Goal: Information Seeking & Learning: Learn about a topic

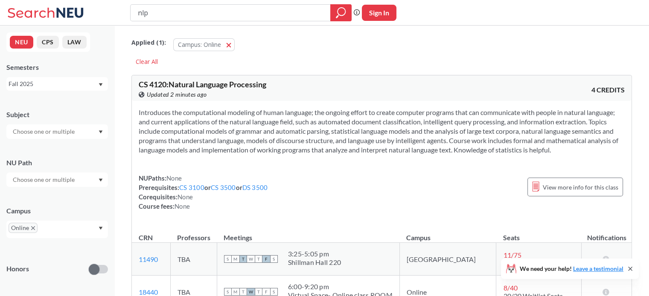
click at [29, 12] on icon at bounding box center [46, 12] width 79 height 17
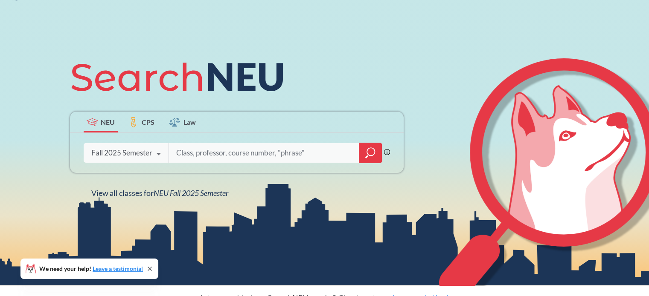
scroll to position [61, 0]
type input "business"
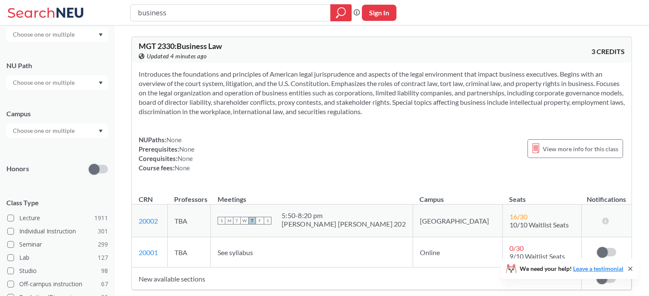
scroll to position [97, 0]
click at [84, 133] on div at bounding box center [57, 131] width 102 height 15
click at [62, 169] on div "Online ( 684 )" at bounding box center [59, 173] width 96 height 9
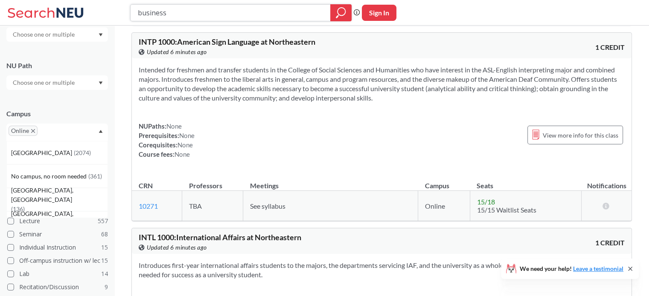
scroll to position [6314, 0]
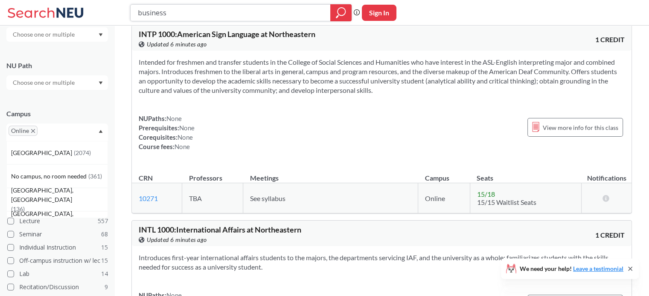
click at [225, 15] on input "business" at bounding box center [230, 13] width 187 height 15
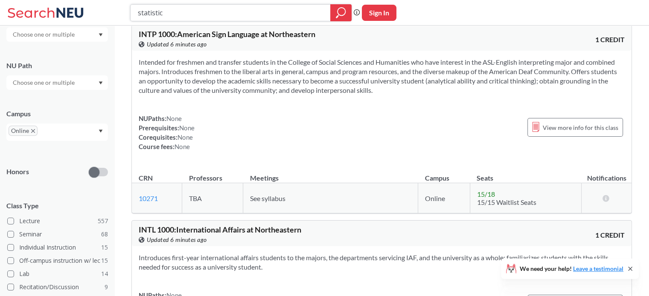
type input "statistics"
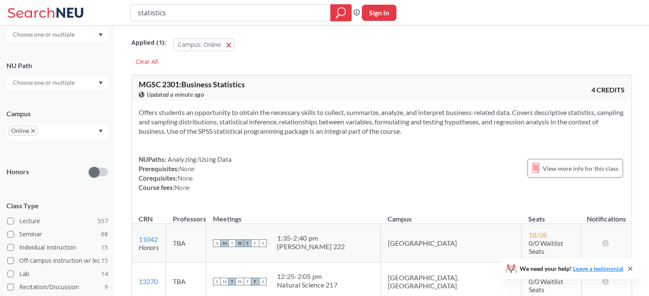
click at [152, 83] on span "MGSC 2301 : Business Statistics" at bounding box center [192, 84] width 106 height 9
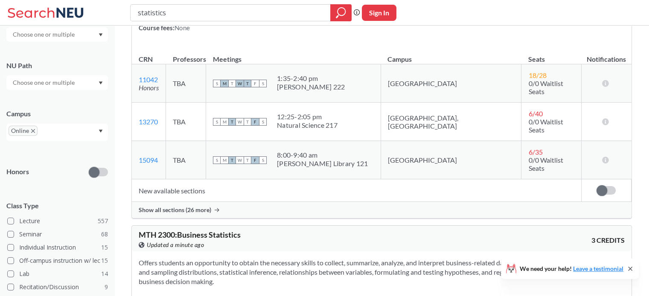
scroll to position [160, 0]
click at [230, 202] on div "Show all sections (26 more)" at bounding box center [382, 210] width 500 height 16
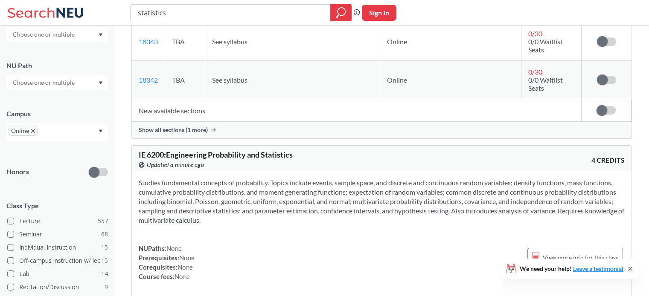
scroll to position [2035, 0]
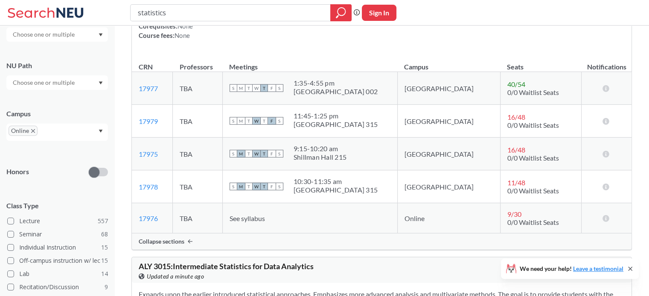
scroll to position [2276, 0]
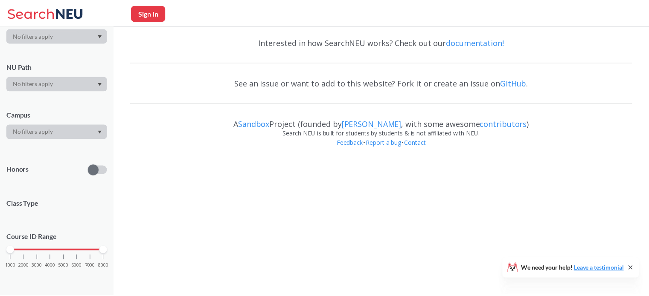
scroll to position [97, 0]
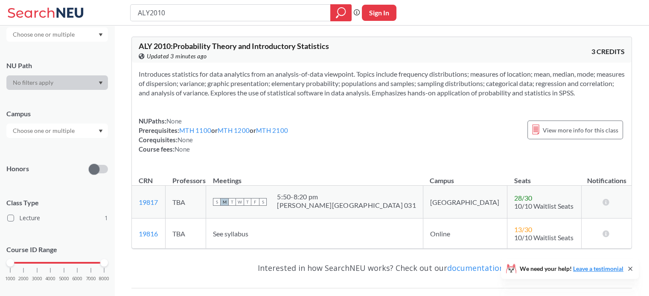
type input "statistics"
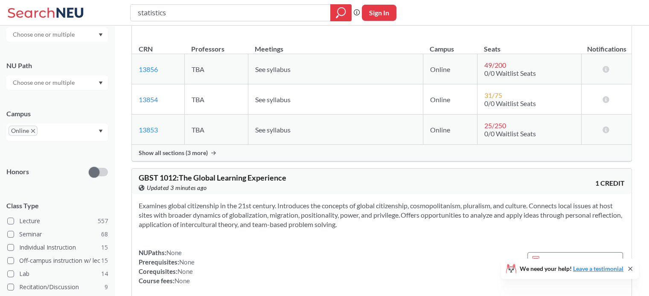
scroll to position [4588, 0]
drag, startPoint x: 288, startPoint y: 94, endPoint x: 218, endPoint y: 253, distance: 173.6
click at [218, 253] on div "Examines global citizenship in the 21st century. Introduces the concepts of glo…" at bounding box center [382, 246] width 500 height 105
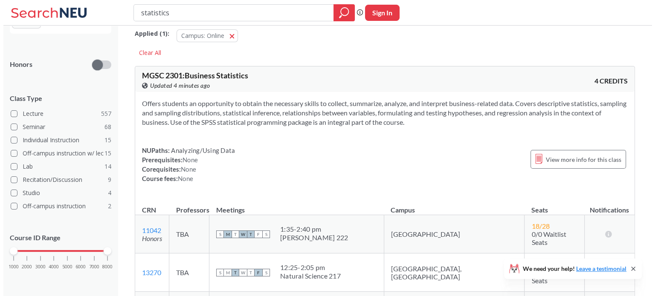
scroll to position [0, 0]
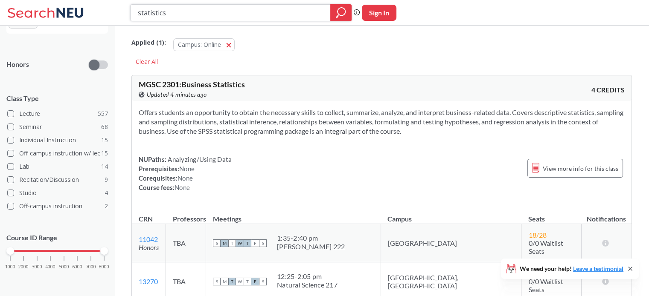
click at [205, 6] on input "statistics" at bounding box center [230, 13] width 187 height 15
type input "tableau"
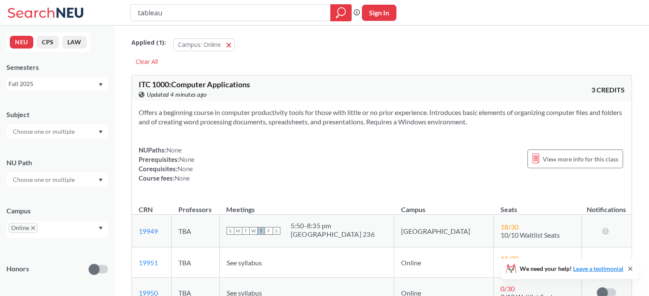
click at [234, 23] on div "tableau Phrase search guarantees the exact search appears in the results. Ex. I…" at bounding box center [324, 13] width 649 height 26
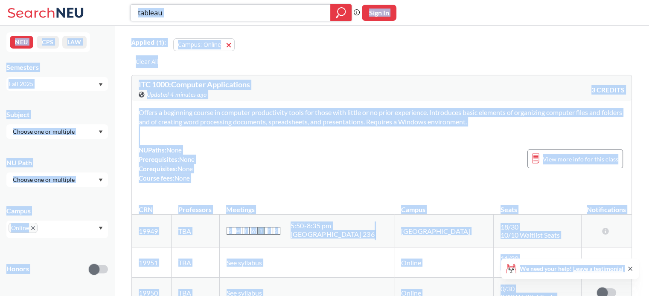
click at [210, 12] on input "tableau" at bounding box center [230, 13] width 187 height 15
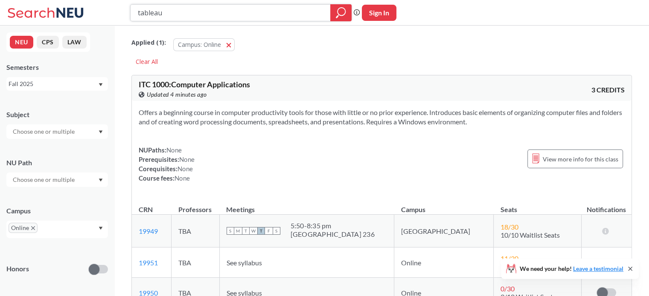
click at [210, 12] on input "tableau" at bounding box center [230, 13] width 187 height 15
type input "bigdata"
type input "big data"
click at [147, 12] on input "big data" at bounding box center [230, 13] width 187 height 15
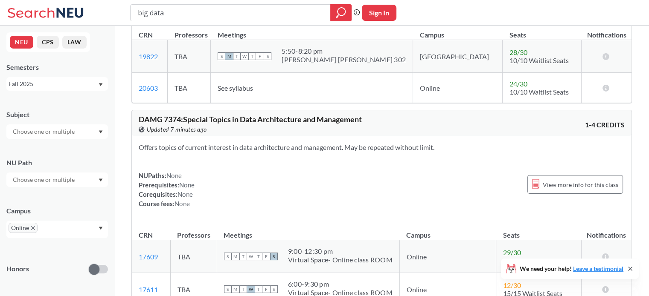
scroll to position [5805, 0]
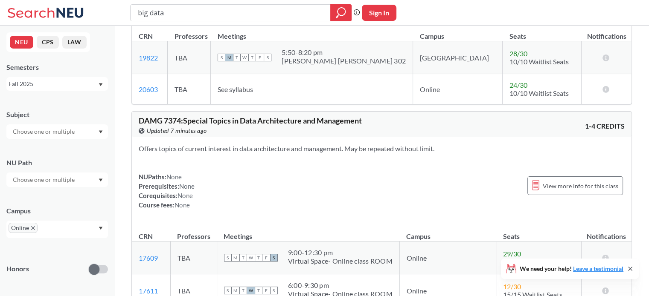
click at [384, 12] on button "Sign In" at bounding box center [379, 13] width 35 height 16
select select "US"
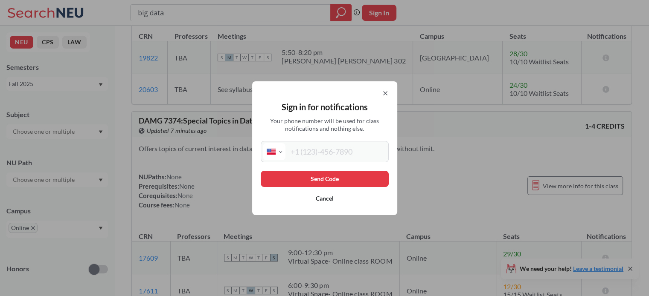
click at [386, 91] on icon at bounding box center [385, 93] width 7 height 7
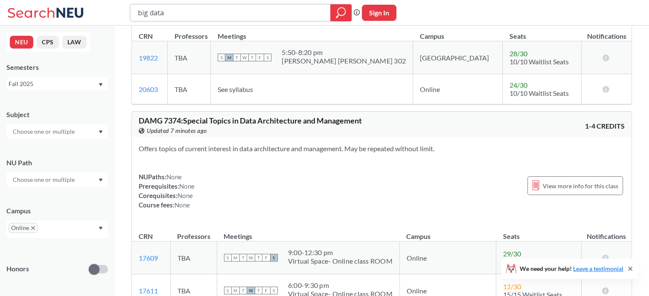
click at [223, 8] on input "big data" at bounding box center [230, 13] width 187 height 15
type input "ai"
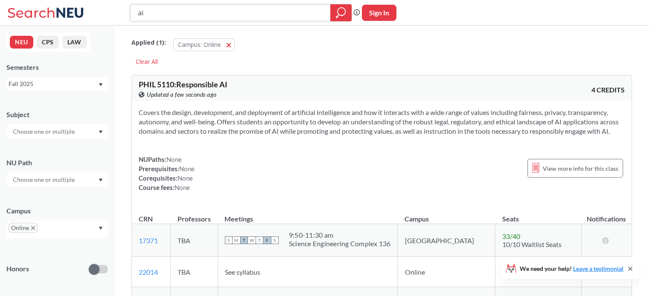
click at [196, 17] on input "ai" at bounding box center [230, 13] width 187 height 15
type input "a"
type input "deep learning"
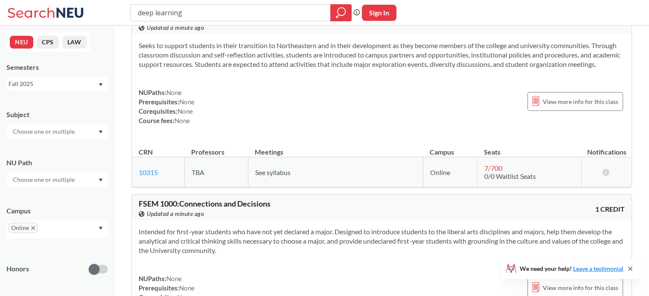
scroll to position [3933, 0]
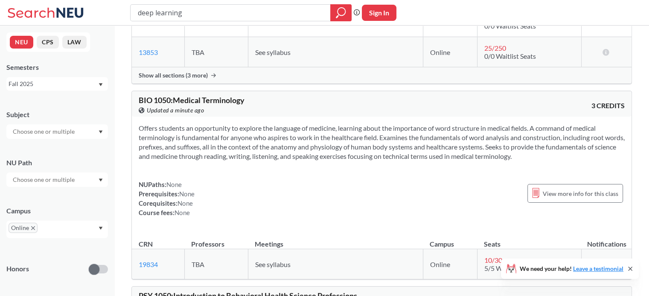
click at [430, 124] on section "Offers students an opportunity to explore the language of medicine, learning ab…" at bounding box center [382, 143] width 486 height 38
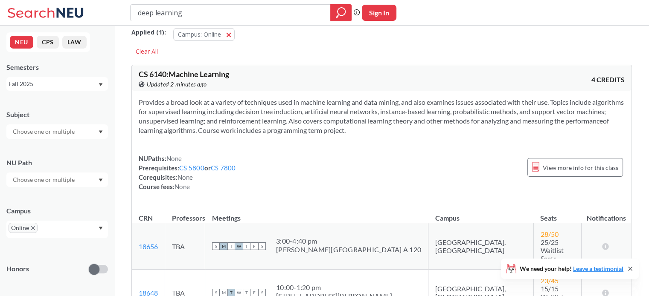
scroll to position [0, 0]
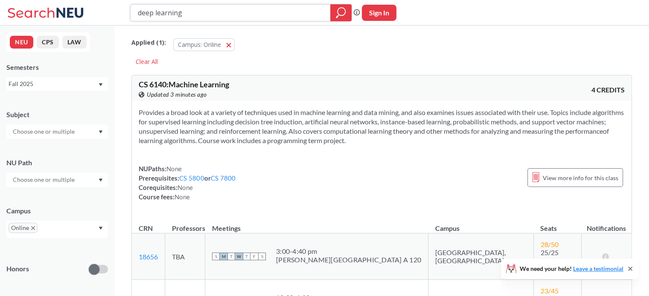
click at [229, 10] on input "deep learning" at bounding box center [230, 13] width 187 height 15
paste input "Engineering Probability and Statistics"
type input "Engineering Probability and Statistics"
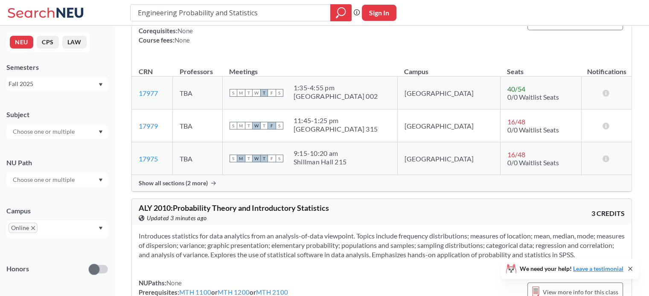
scroll to position [195, 0]
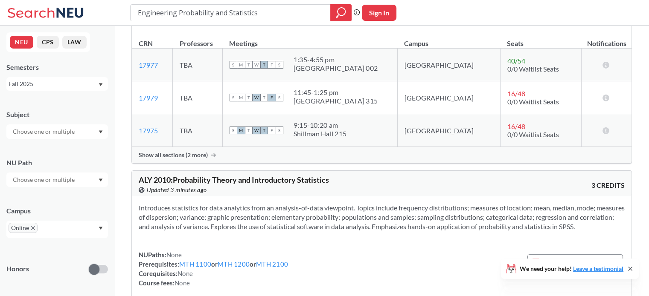
click at [177, 160] on div "Show all sections (2 more)" at bounding box center [382, 155] width 500 height 16
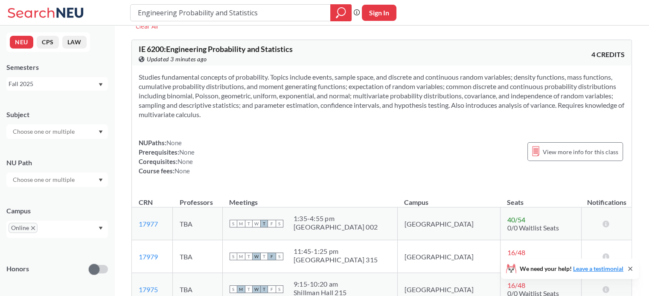
scroll to position [35, 0]
click at [245, 19] on input "Engineering Probability and Statistics" at bounding box center [230, 13] width 187 height 15
type input "IE"
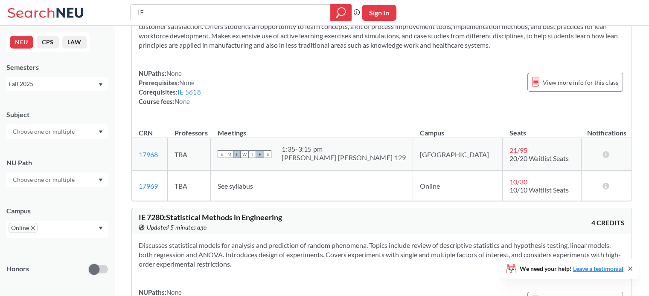
scroll to position [1935, 0]
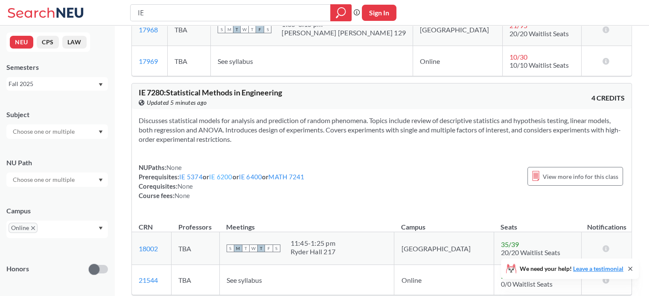
click at [221, 181] on link "IE 6200" at bounding box center [220, 177] width 23 height 8
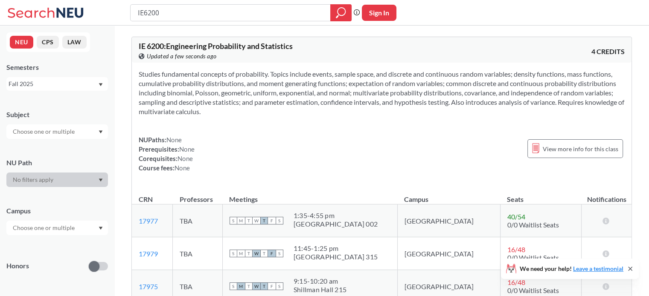
type input "IE"
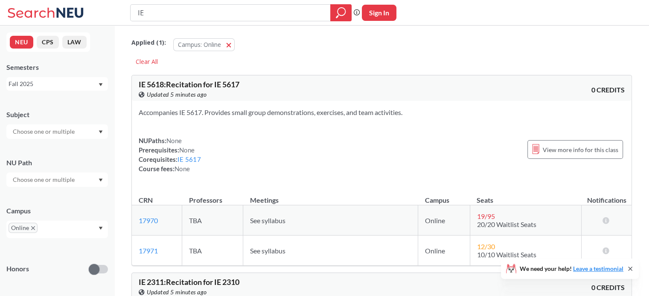
scroll to position [1935, 0]
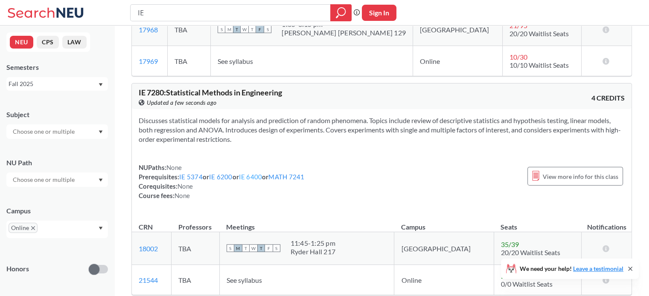
click at [259, 181] on link "IE 6400" at bounding box center [250, 177] width 23 height 8
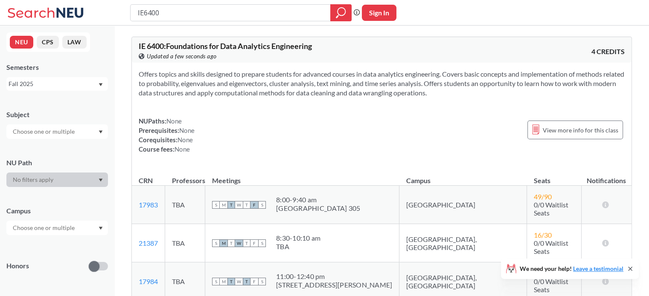
type input "IE"
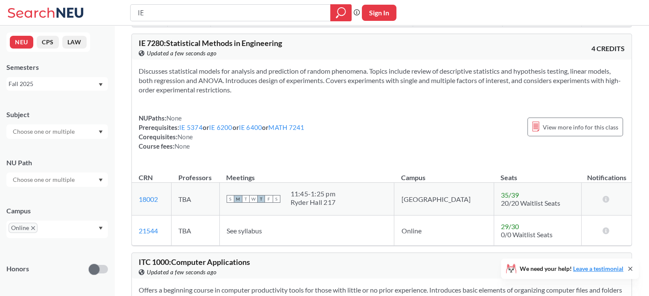
scroll to position [1984, 0]
click at [604, 234] on icon at bounding box center [605, 230] width 8 height 7
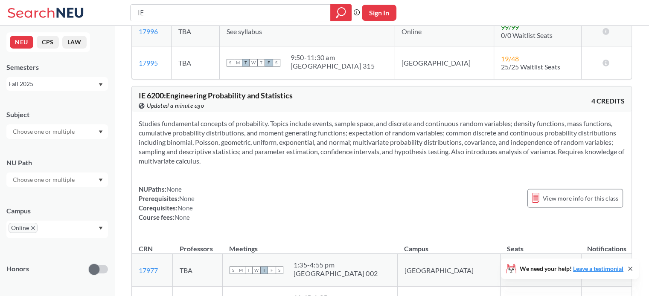
scroll to position [1191, 0]
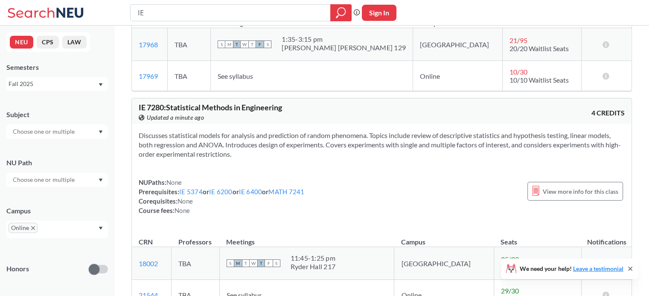
scroll to position [1952, 0]
